Goal: Check status: Check status

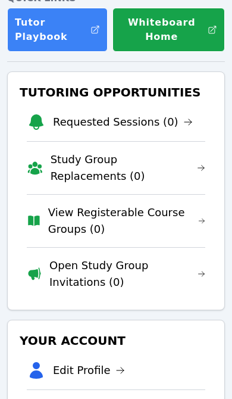
scroll to position [162, 0]
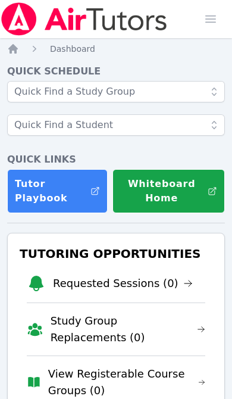
scroll to position [162, 0]
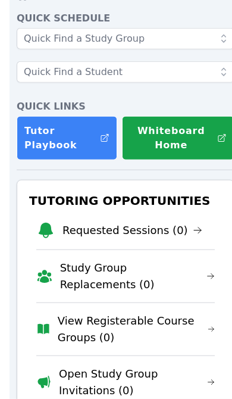
scroll to position [78, 0]
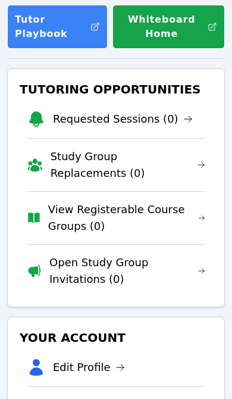
scroll to position [166, 0]
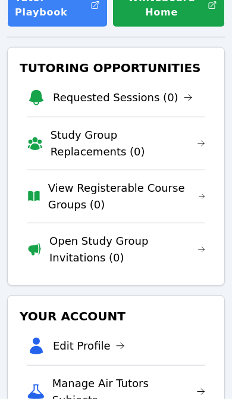
scroll to position [186, 0]
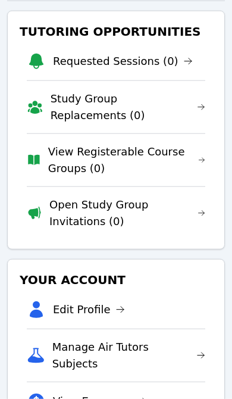
scroll to position [223, 0]
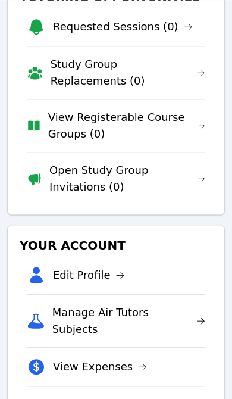
scroll to position [257, 0]
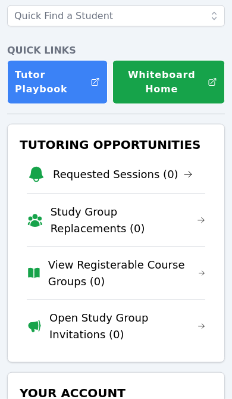
scroll to position [109, 0]
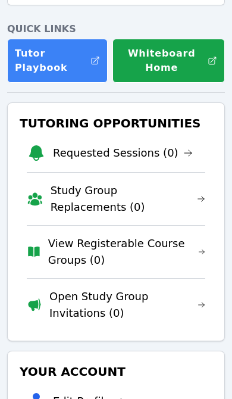
scroll to position [131, 0]
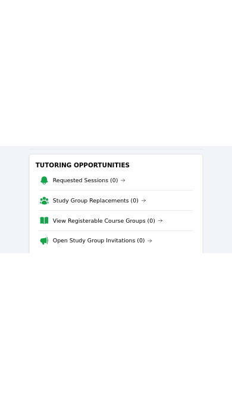
scroll to position [197, 0]
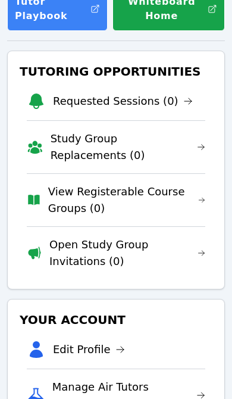
scroll to position [197, 0]
